Goal: Information Seeking & Learning: Learn about a topic

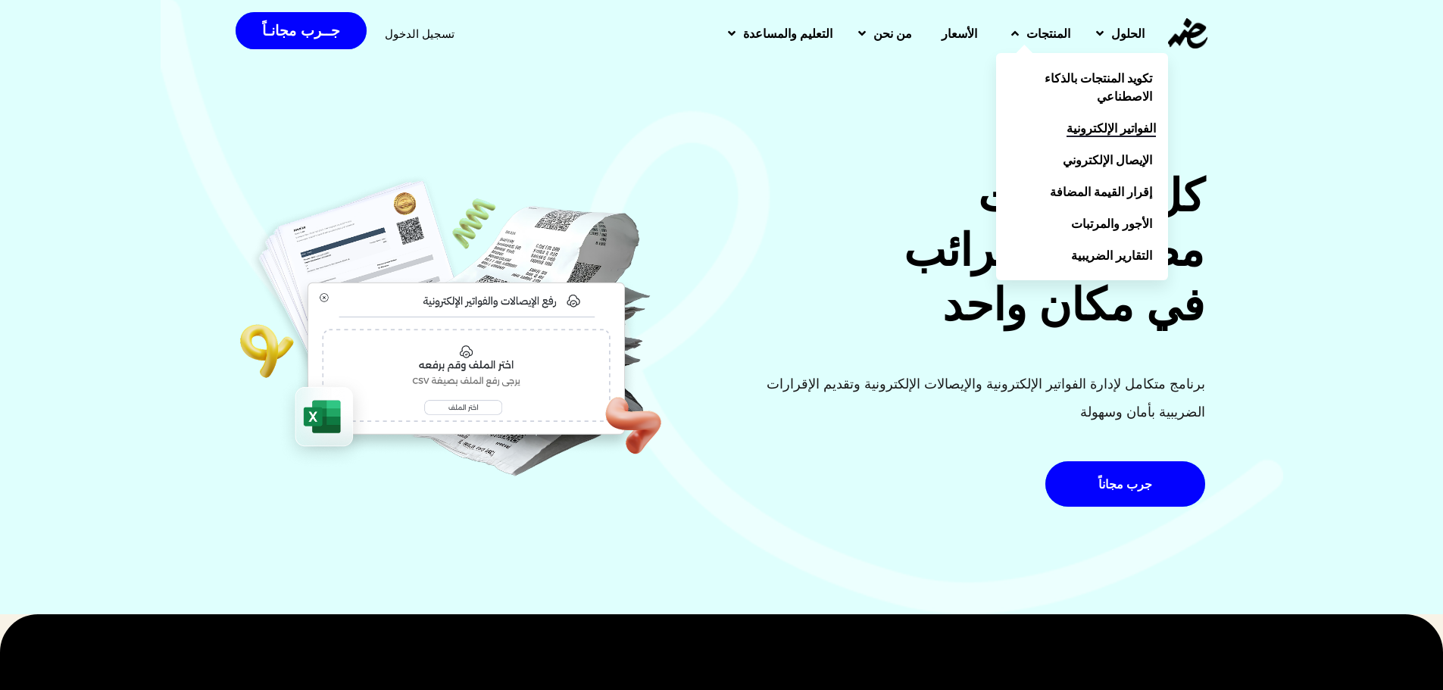
click at [1010, 119] on span "الفواتير الإلكترونية" at bounding box center [1110, 128] width 89 height 18
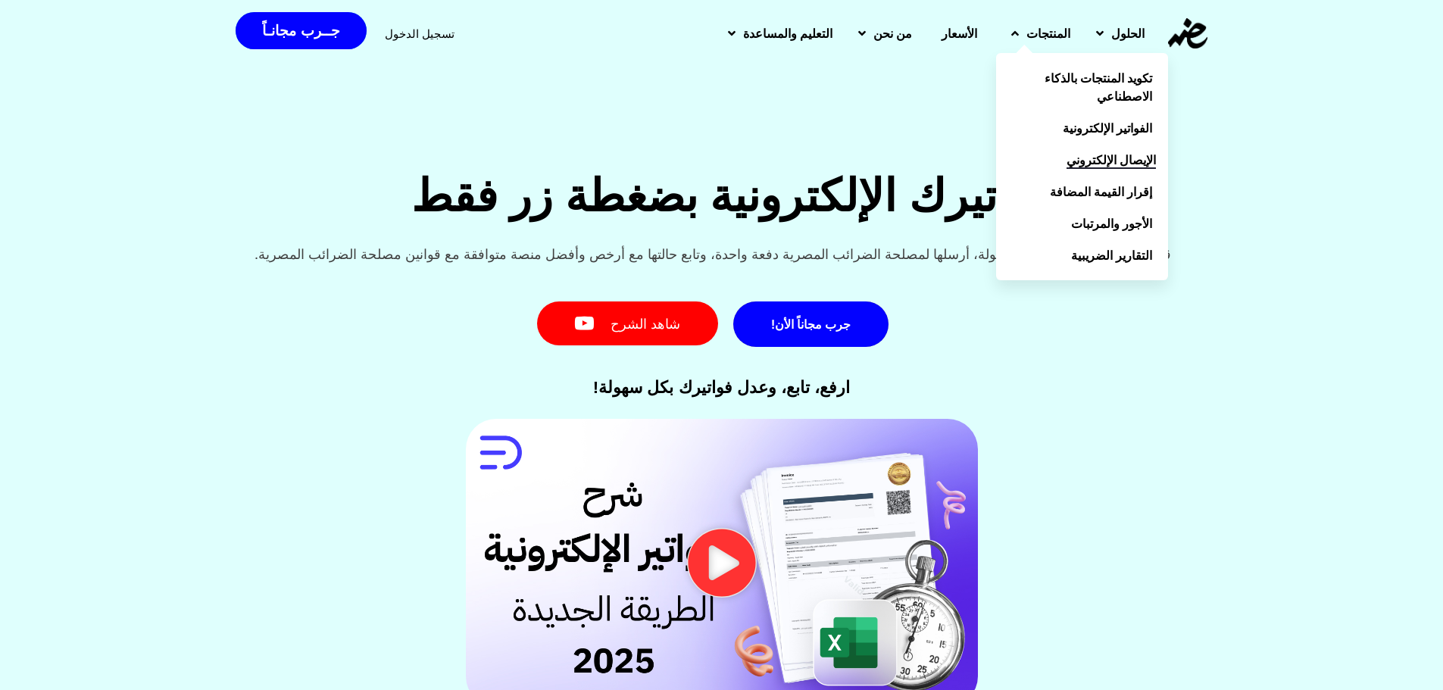
click at [1070, 164] on span "الإيصال الإلكتروني" at bounding box center [1110, 160] width 89 height 18
